Goal: Task Accomplishment & Management: Use online tool/utility

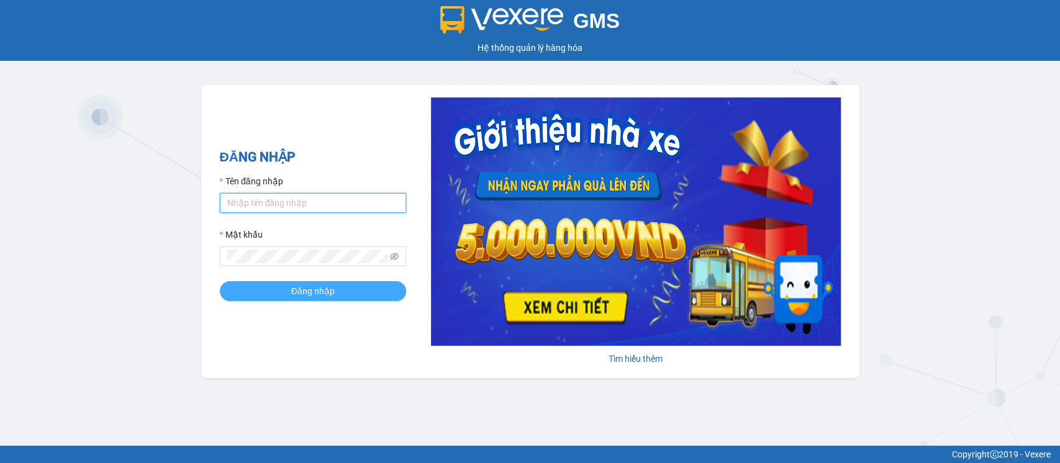
type input "hatv_bvlc.saoviet"
click at [334, 288] on button "Đăng nhập" at bounding box center [313, 291] width 186 height 20
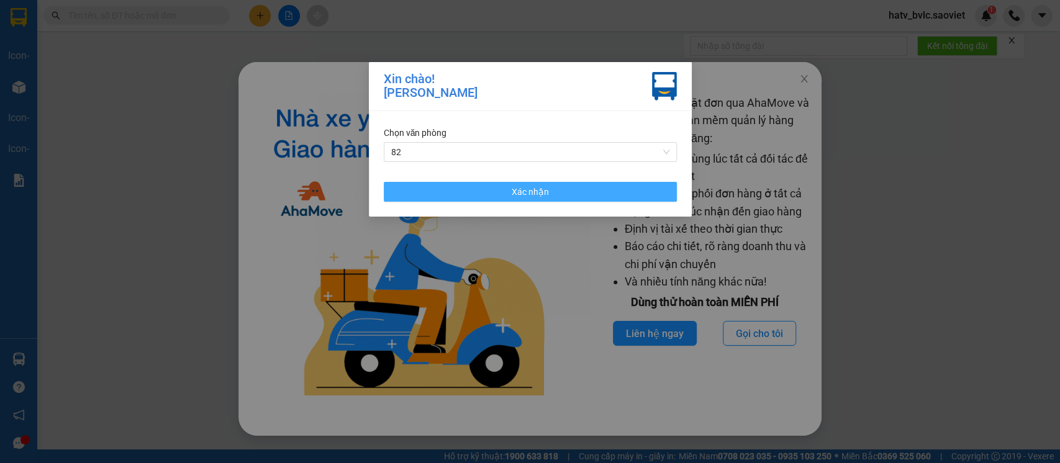
click at [550, 188] on button "Xác nhận" at bounding box center [530, 192] width 293 height 20
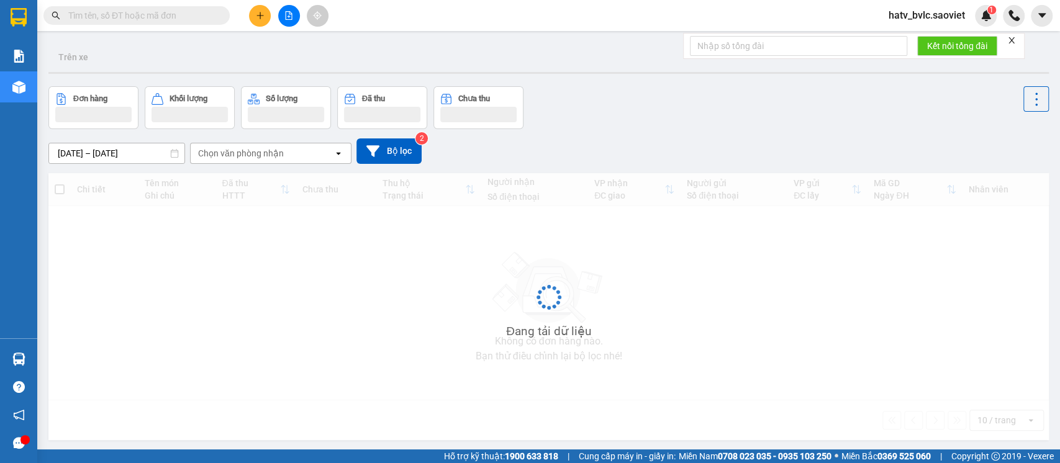
click at [153, 16] on input "text" at bounding box center [141, 16] width 147 height 14
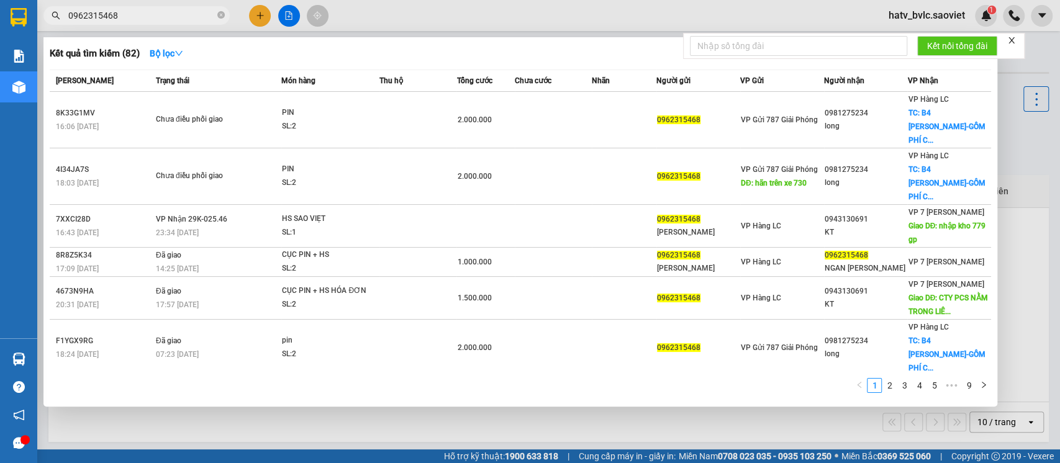
type input "0962315468"
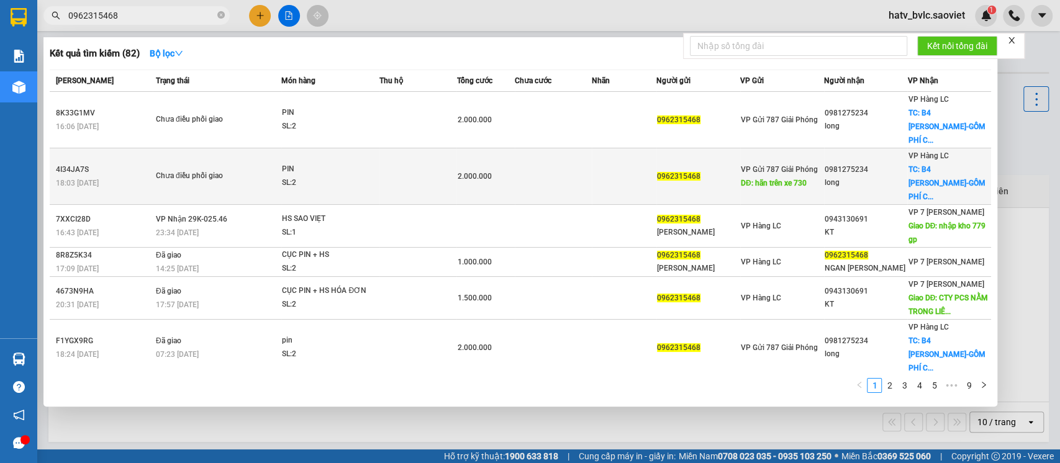
click at [370, 176] on div "SL: 2" at bounding box center [328, 183] width 93 height 14
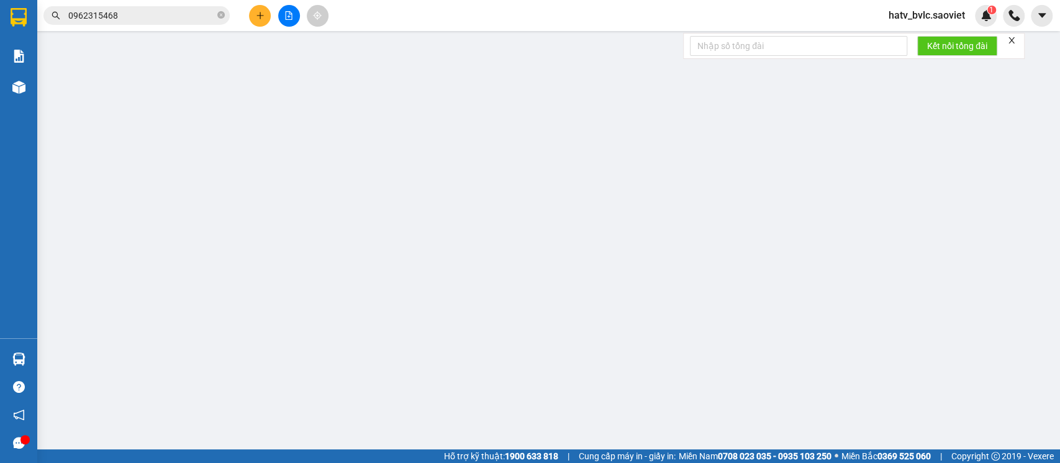
type input "0962315468"
type input "hãn trên xe 730"
type input "0981275234"
type input "long"
checkbox input "true"
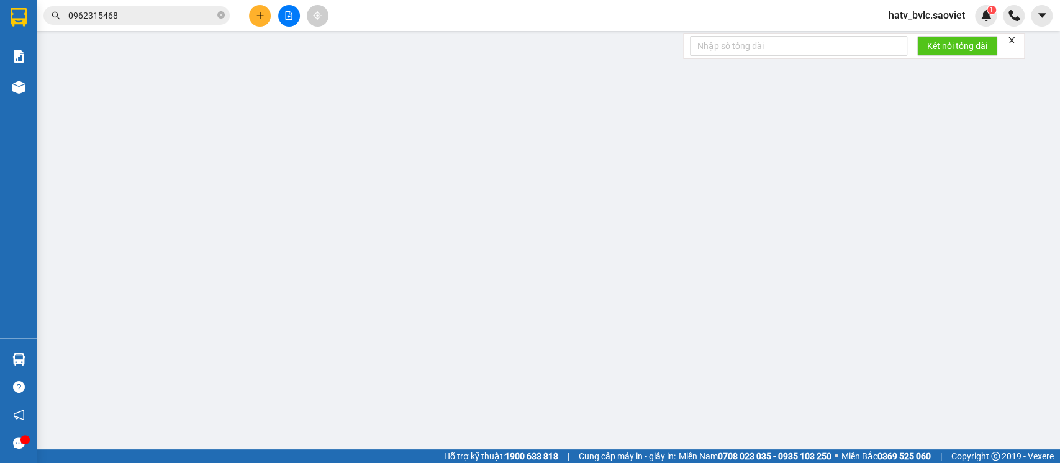
type input "B4 TRẦN HƯNG ĐẠO-GỒM PHÍ CTN"
type input "2.000.000"
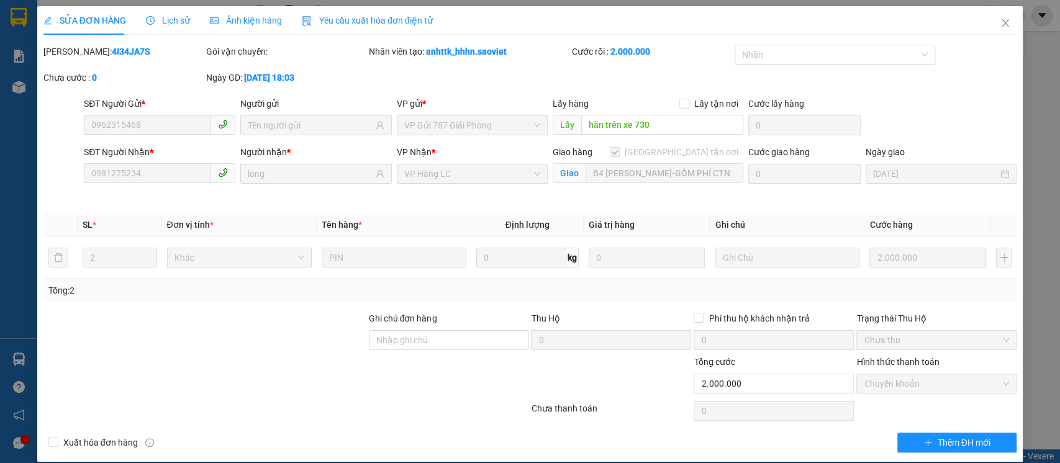
click at [166, 24] on span "Lịch sử" at bounding box center [168, 21] width 44 height 10
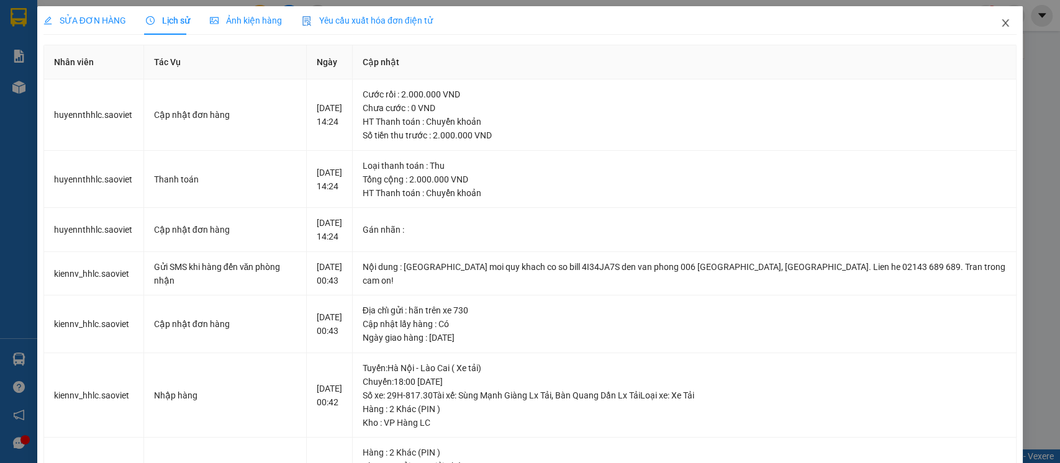
click at [1001, 22] on icon "close" at bounding box center [1006, 23] width 10 height 10
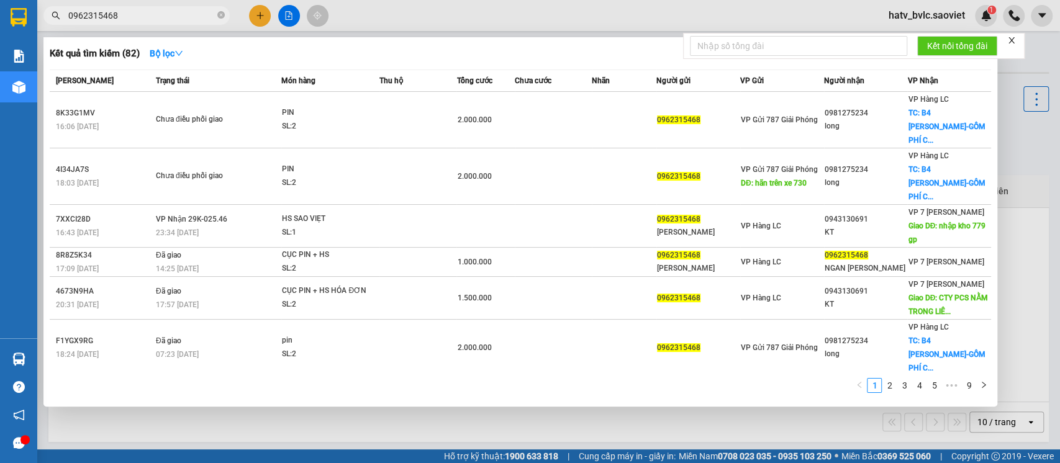
click at [151, 12] on input "0962315468" at bounding box center [141, 16] width 147 height 14
